Goal: Task Accomplishment & Management: Complete application form

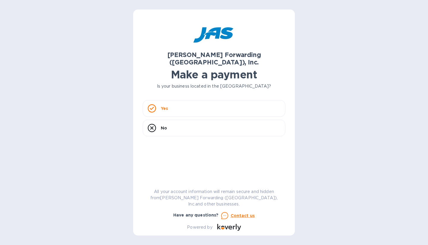
click at [179, 108] on div "Yes" at bounding box center [214, 108] width 143 height 17
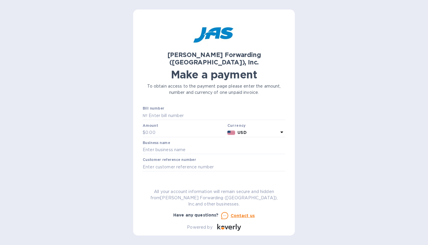
click at [179, 111] on input "text" at bounding box center [216, 115] width 138 height 9
click at [165, 111] on input "text" at bounding box center [216, 115] width 138 height 9
click at [156, 111] on input "text" at bounding box center [216, 115] width 138 height 9
paste input "CHI503410824"
type input "CHI503410824"
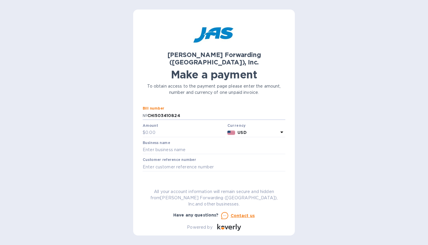
click at [146, 113] on p "№" at bounding box center [145, 116] width 5 height 6
click at [145, 113] on p "№" at bounding box center [145, 116] width 5 height 6
click at [188, 111] on input "CHI503410824" at bounding box center [216, 115] width 138 height 9
click at [146, 128] on input "text" at bounding box center [185, 132] width 80 height 9
type input "4,389.73"
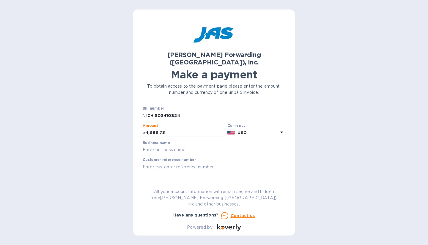
click at [165, 146] on input "text" at bounding box center [214, 150] width 143 height 9
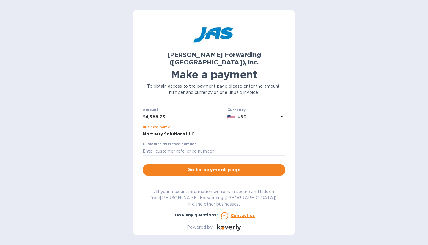
type input "Mortuary Solutions LLC"
click at [176, 147] on input "text" at bounding box center [214, 151] width 143 height 9
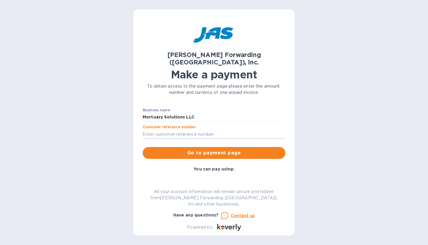
scroll to position [33, 0]
paste input "CHI500782140"
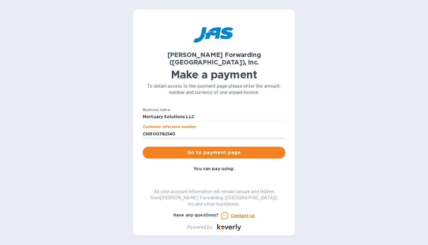
type input "CHI500782140"
click at [107, 146] on div "[PERSON_NAME] Forwarding ([GEOGRAPHIC_DATA]), Inc. Make a payment To obtain acc…" at bounding box center [214, 122] width 428 height 245
click at [180, 149] on span "Go to payment page" at bounding box center [213, 152] width 133 height 7
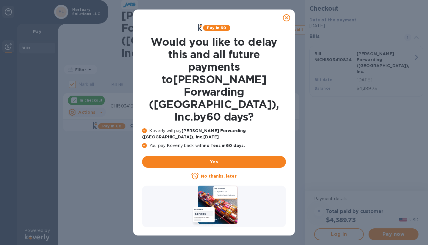
click at [286, 15] on icon at bounding box center [286, 17] width 7 height 7
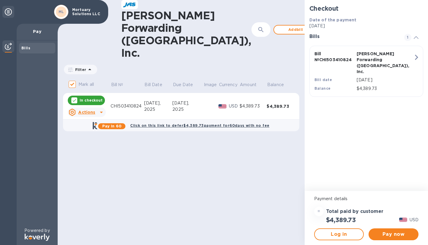
click at [100, 112] on icon at bounding box center [101, 112] width 3 height 1
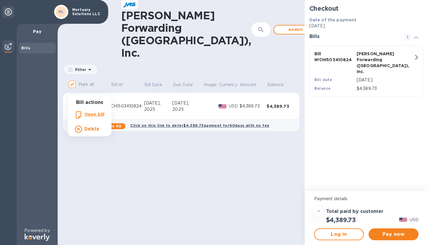
click at [142, 144] on div at bounding box center [214, 122] width 428 height 245
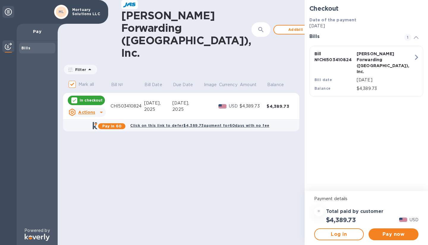
click at [100, 109] on icon at bounding box center [101, 112] width 7 height 7
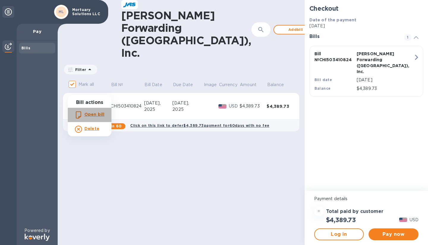
click at [93, 115] on b "Open bill" at bounding box center [94, 114] width 20 height 5
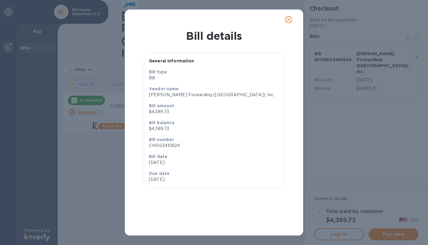
click at [100, 165] on div "Bill details General information Bill type [PERSON_NAME] name [PERSON_NAME] For…" at bounding box center [214, 122] width 428 height 245
click at [288, 20] on icon "close" at bounding box center [289, 20] width 4 height 4
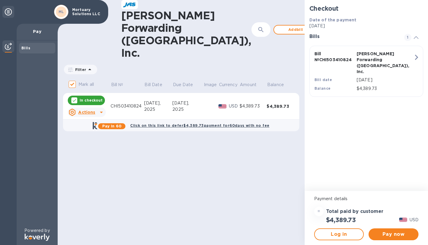
click at [94, 110] on u "Actions" at bounding box center [86, 112] width 17 height 5
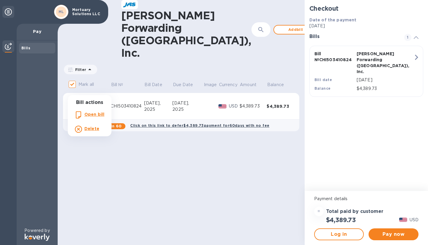
click at [153, 138] on div at bounding box center [214, 122] width 428 height 245
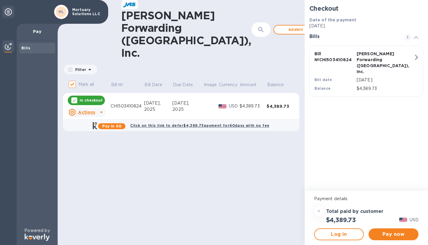
click at [411, 58] on icon "button" at bounding box center [416, 57] width 11 height 11
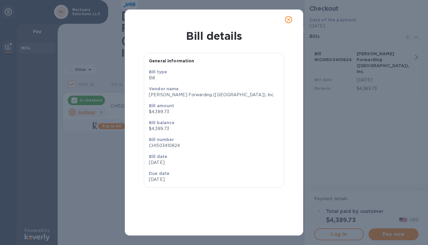
click at [290, 18] on icon "close" at bounding box center [289, 20] width 6 height 6
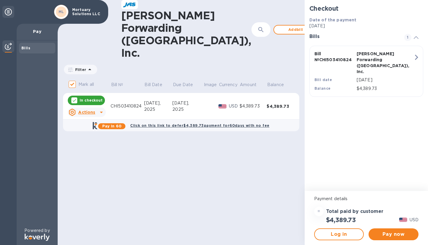
click at [318, 212] on div "=" at bounding box center [319, 212] width 10 height 10
click at [272, 205] on div "[PERSON_NAME] Forwarding ([GEOGRAPHIC_DATA]), Inc. ​ Add bill Filter Amount Mar…" at bounding box center [181, 122] width 247 height 245
click at [95, 108] on div "Actions" at bounding box center [81, 113] width 29 height 10
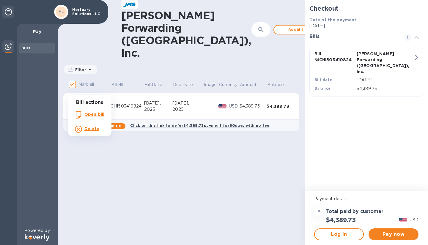
click at [94, 113] on b "Open bill" at bounding box center [94, 114] width 20 height 5
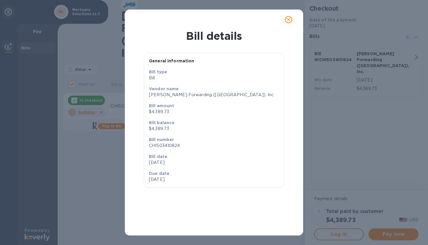
click at [81, 159] on div "Bill details General information Bill type [PERSON_NAME] name [PERSON_NAME] For…" at bounding box center [214, 122] width 428 height 245
click at [95, 164] on div "Bill details General information Bill type [PERSON_NAME] name [PERSON_NAME] For…" at bounding box center [214, 122] width 428 height 245
click at [288, 18] on icon "close" at bounding box center [289, 20] width 6 height 6
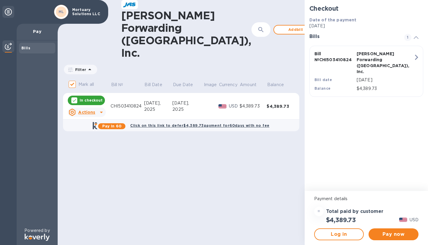
click at [90, 110] on u "Actions" at bounding box center [86, 112] width 17 height 5
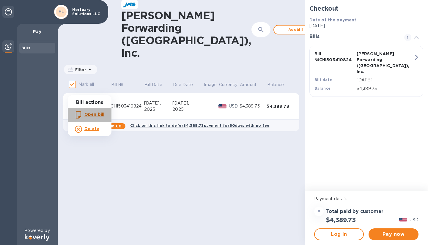
click at [98, 113] on b "Open bill" at bounding box center [94, 114] width 20 height 5
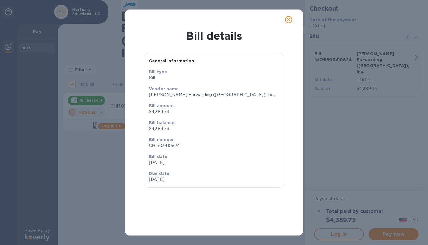
click at [73, 178] on div "Bill details General information Bill type [PERSON_NAME] name [PERSON_NAME] For…" at bounding box center [214, 122] width 428 height 245
click at [293, 17] on button "close" at bounding box center [288, 19] width 14 height 14
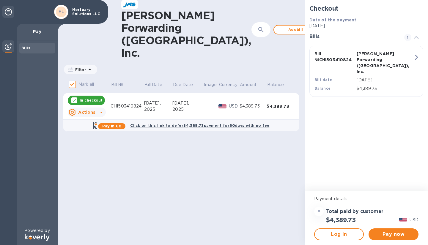
click at [284, 103] on div "$4,389.73" at bounding box center [279, 106] width 27 height 6
click at [387, 235] on span "Pay now" at bounding box center [393, 234] width 40 height 7
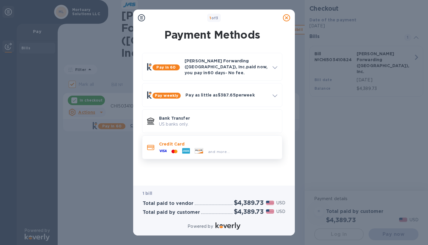
click at [176, 147] on div "and more..." at bounding box center [194, 151] width 75 height 9
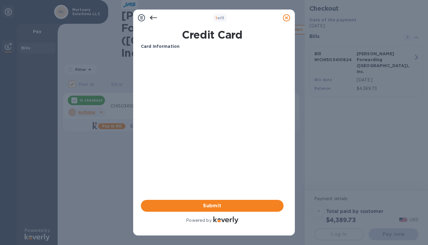
click at [151, 17] on icon at bounding box center [153, 18] width 7 height 4
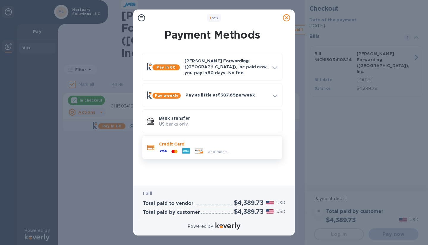
click at [195, 142] on p "Credit Card" at bounding box center [218, 144] width 118 height 6
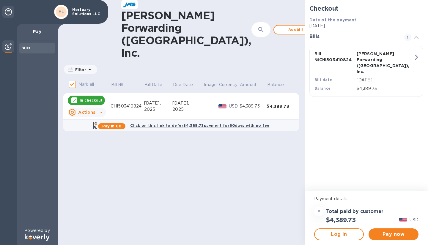
click at [87, 110] on u "Actions" at bounding box center [86, 112] width 17 height 5
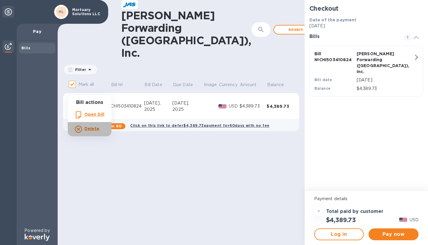
click at [90, 132] on p "Delete" at bounding box center [91, 129] width 15 height 6
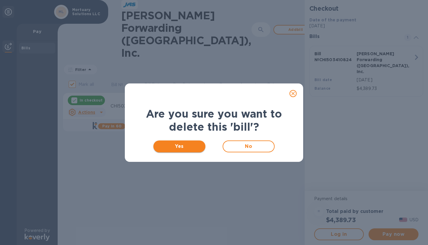
click at [189, 143] on span "Yes" at bounding box center [179, 146] width 42 height 7
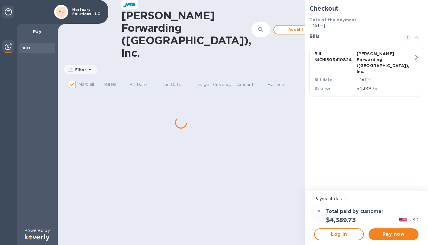
checkbox input "false"
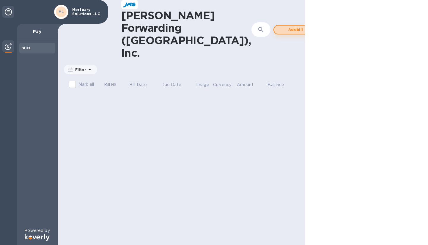
click at [279, 26] on span "Add bill" at bounding box center [296, 29] width 34 height 7
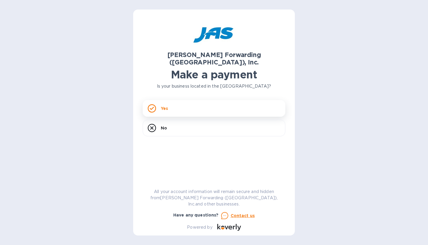
click at [184, 104] on div "Yes" at bounding box center [214, 108] width 143 height 17
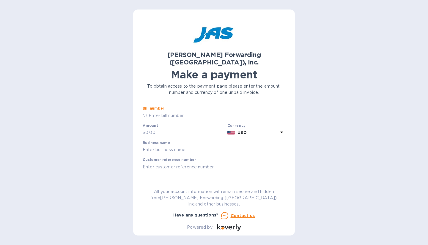
click at [170, 111] on input "text" at bounding box center [216, 115] width 138 height 9
type input "CHI503410824"
click at [169, 128] on input "text" at bounding box center [185, 132] width 80 height 9
type input "4,389.73"
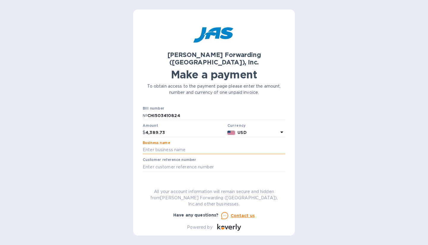
click at [153, 146] on input "text" at bounding box center [214, 150] width 143 height 9
type input "Mortuary Solutions LLC"
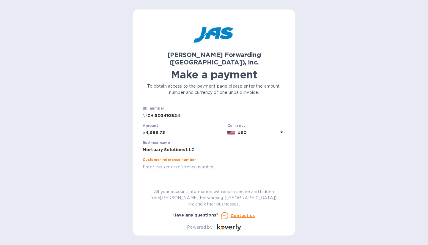
click at [176, 163] on input "text" at bounding box center [214, 167] width 143 height 9
type input "CHI500782140"
click at [190, 182] on span "Go to payment page" at bounding box center [213, 185] width 133 height 7
